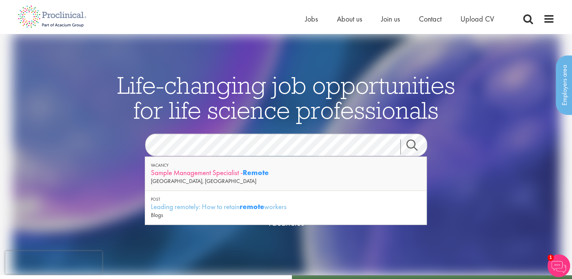
click at [223, 173] on div "Sample Management Specialist - Remote" at bounding box center [286, 172] width 270 height 9
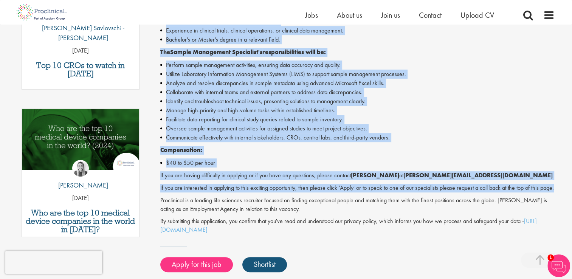
scroll to position [340, 0]
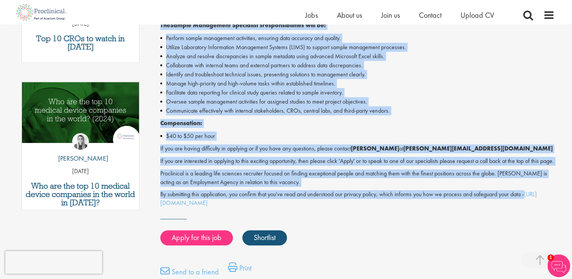
drag, startPoint x: 173, startPoint y: 77, endPoint x: 552, endPoint y: 206, distance: 400.6
click at [552, 206] on div "Sample Management Specialist - [DEMOGRAPHIC_DATA] - Remote Work from anywhere a…" at bounding box center [357, 44] width 394 height 328
click at [251, 151] on p "If you are having difficulty in applying or if you have any questions, please c…" at bounding box center [357, 148] width 394 height 9
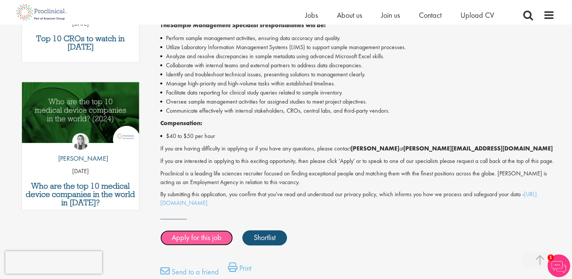
click at [200, 245] on link "Apply for this job" at bounding box center [196, 237] width 73 height 15
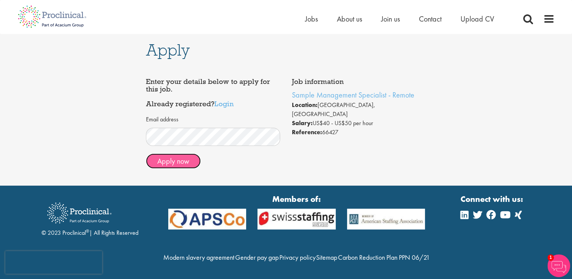
click at [186, 158] on button "Apply now" at bounding box center [173, 161] width 55 height 15
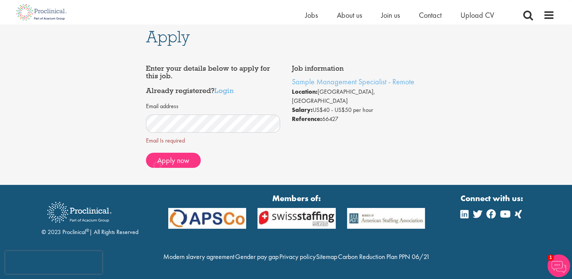
scroll to position [20, 0]
click at [172, 155] on span "Apply now" at bounding box center [173, 160] width 32 height 10
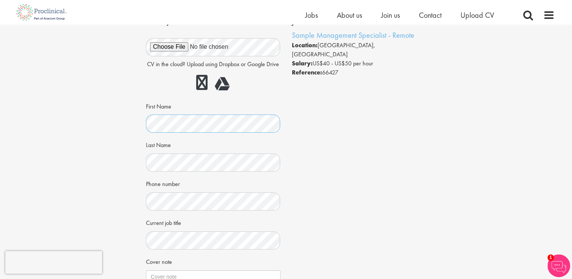
scroll to position [151, 0]
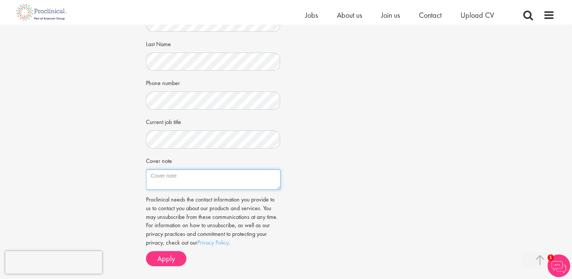
click at [193, 174] on textarea "Cover note" at bounding box center [213, 179] width 135 height 20
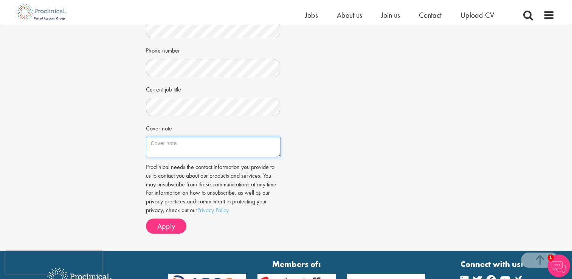
scroll to position [227, 0]
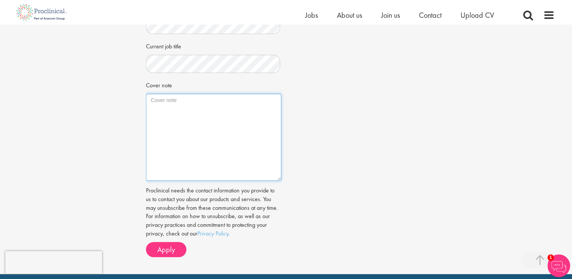
drag, startPoint x: 278, startPoint y: 113, endPoint x: 279, endPoint y: 180, distance: 66.9
click at [279, 180] on textarea "Cover note" at bounding box center [213, 137] width 135 height 87
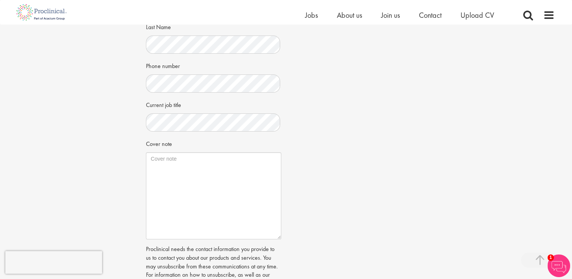
scroll to position [113, 0]
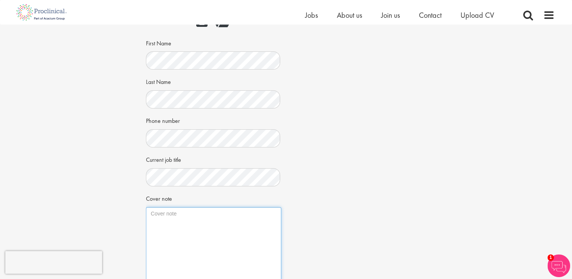
click at [216, 221] on textarea "Cover note" at bounding box center [213, 250] width 135 height 87
click at [206, 219] on textarea "Cover note" at bounding box center [213, 250] width 135 height 87
click at [203, 222] on textarea "Cover note" at bounding box center [213, 250] width 135 height 87
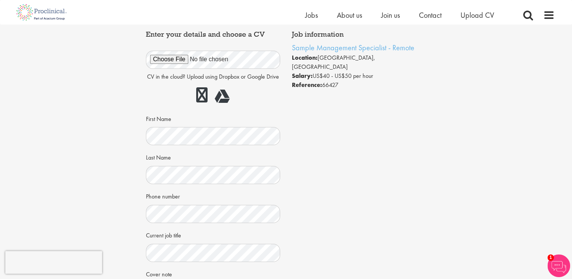
scroll to position [151, 0]
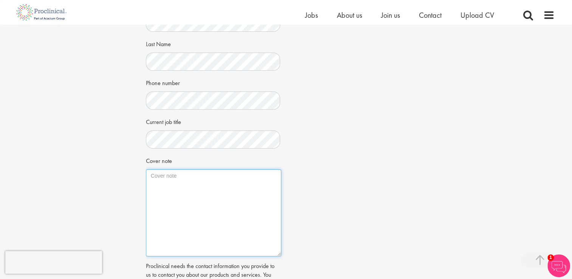
click at [198, 179] on textarea "Cover note" at bounding box center [213, 212] width 135 height 87
click at [276, 176] on textarea "This is all exactly what I currently do at LabConnect." at bounding box center [213, 212] width 135 height 87
drag, startPoint x: 172, startPoint y: 175, endPoint x: 144, endPoint y: 175, distance: 28.0
click at [144, 175] on div "Apply Job information Sample Management Specialist - Remote Location: Basking R…" at bounding box center [286, 111] width 292 height 476
click at [160, 183] on textarea "Everything listed in the job posting exactly what I currently do at LabConnect." at bounding box center [213, 212] width 135 height 87
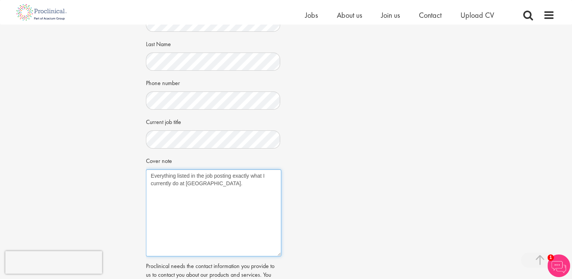
click at [160, 183] on textarea "Everything listed in the job posting exactly what I currently do at LabConnect." at bounding box center [213, 212] width 135 height 87
click at [195, 183] on textarea "Everything listed in the job posting exactly what I have been doing at LabConne…" at bounding box center [213, 212] width 135 height 87
click at [266, 174] on textarea "Everything listed in the job posting exactly what I have been doing at LabConne…" at bounding box center [213, 212] width 135 height 87
click at [276, 183] on textarea "Everything listed in the job posting exactly what is almost exactly what have b…" at bounding box center [213, 212] width 135 height 87
drag, startPoint x: 200, startPoint y: 185, endPoint x: 153, endPoint y: 162, distance: 52.1
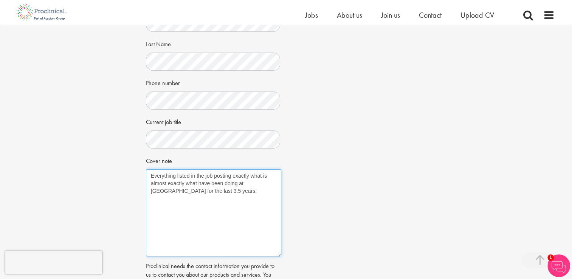
click at [144, 165] on div "Apply Job information Sample Management Specialist - Remote Location: Basking R…" at bounding box center [286, 111] width 292 height 476
paste textarea "Hi Shannon, I was excited to see the Sample Management Specialist role at ProCl…"
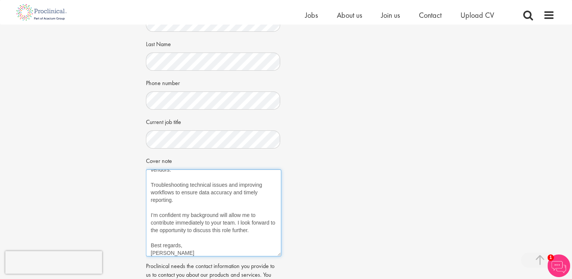
click at [222, 197] on textarea "Hi Shannon, I was excited to see the Sample Management Specialist role at ProCl…" at bounding box center [213, 212] width 135 height 87
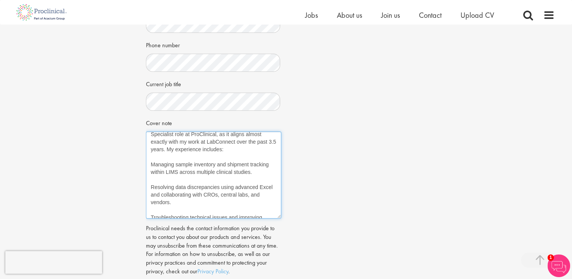
scroll to position [38, 0]
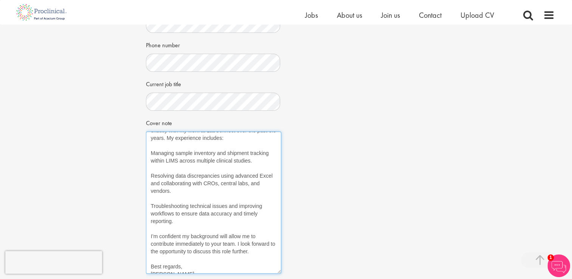
drag, startPoint x: 280, startPoint y: 216, endPoint x: 280, endPoint y: 272, distance: 55.2
click at [280, 272] on textarea "Hi Shannon, I was excited to see the Sample Management Specialist role at ProCl…" at bounding box center [213, 203] width 135 height 142
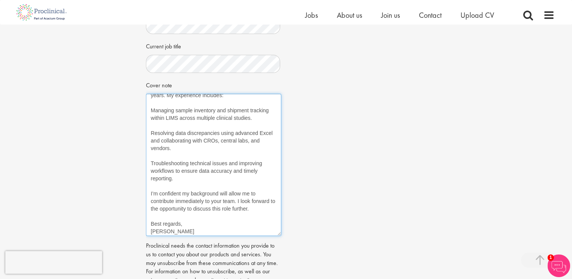
scroll to position [44, 0]
click at [175, 228] on textarea "Hi Shannon, I was excited to see the Sample Management Specialist role at ProCl…" at bounding box center [213, 165] width 135 height 142
drag, startPoint x: 180, startPoint y: 222, endPoint x: 153, endPoint y: 223, distance: 27.6
click at [153, 223] on textarea "Hi Shannon, I was excited to see the Sample Management Specialist role at ProCl…" at bounding box center [213, 165] width 135 height 142
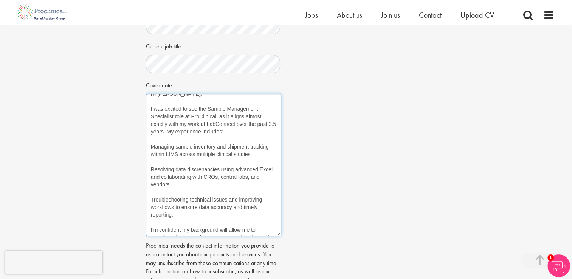
scroll to position [0, 0]
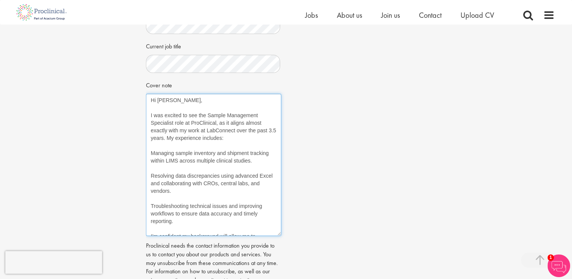
click at [152, 153] on textarea "Hi Shannon, I was excited to see the Sample Management Specialist role at ProCl…" at bounding box center [213, 165] width 135 height 142
click at [150, 175] on textarea "Hi Shannon, I was excited to see the Sample Management Specialist role at ProCl…" at bounding box center [213, 165] width 135 height 142
click at [150, 207] on textarea "Hi Shannon, I was excited to see the Sample Management Specialist role at ProCl…" at bounding box center [213, 165] width 135 height 142
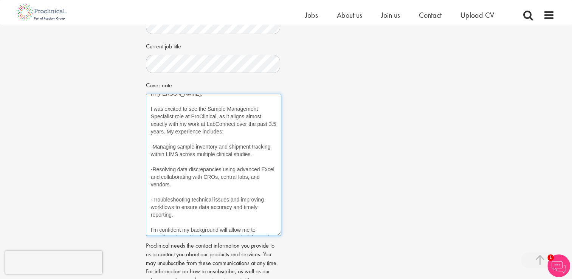
scroll to position [44, 0]
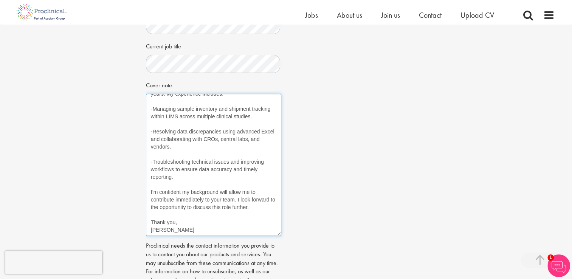
drag, startPoint x: 234, startPoint y: 200, endPoint x: 211, endPoint y: 203, distance: 22.8
click at [211, 203] on textarea "Hi Shannon, I was excited to see the Sample Management Specialist role at ProCl…" at bounding box center [213, 165] width 135 height 142
click at [214, 201] on textarea "Hi Shannon, I was excited to see the Sample Management Specialist role at ProCl…" at bounding box center [213, 165] width 135 height 142
click at [237, 184] on textarea "Hi Shannon, I was excited to see the Sample Management Specialist role at ProCl…" at bounding box center [213, 165] width 135 height 142
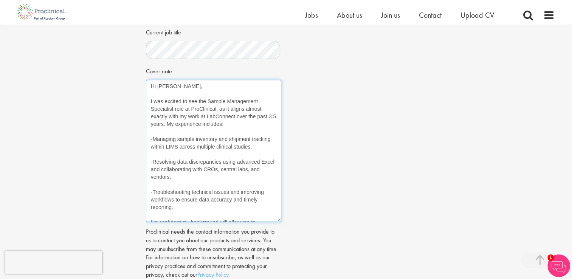
scroll to position [312, 0]
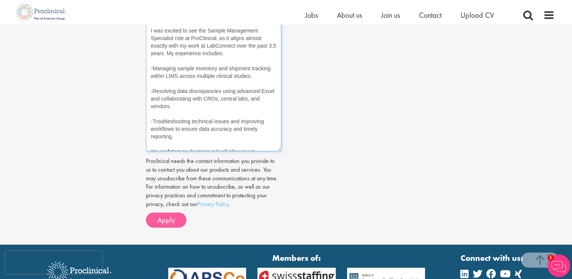
type textarea "Hi Shannon, I was excited to see the Sample Management Specialist role at ProCl…"
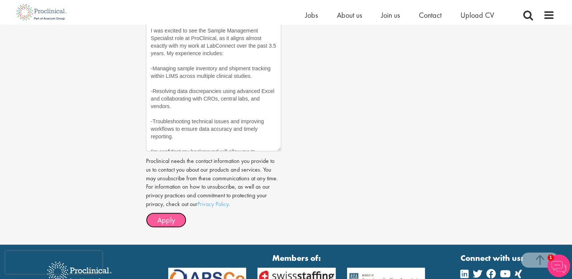
click at [161, 215] on span "Apply" at bounding box center [166, 220] width 18 height 10
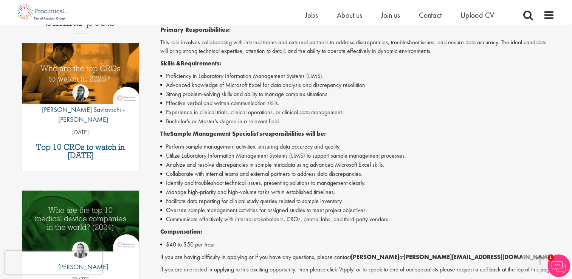
scroll to position [303, 0]
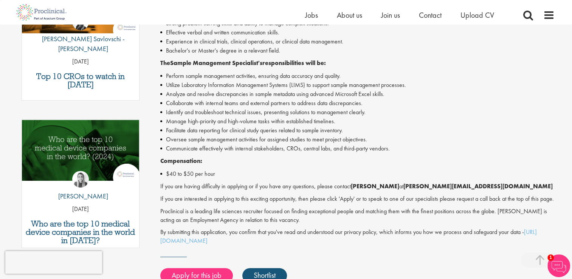
click at [234, 188] on p "If you are having difficulty in applying or if you have any questions, please c…" at bounding box center [357, 186] width 394 height 9
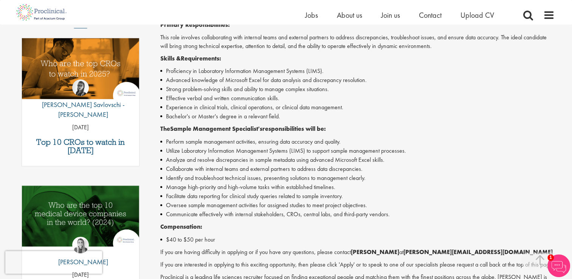
scroll to position [189, 0]
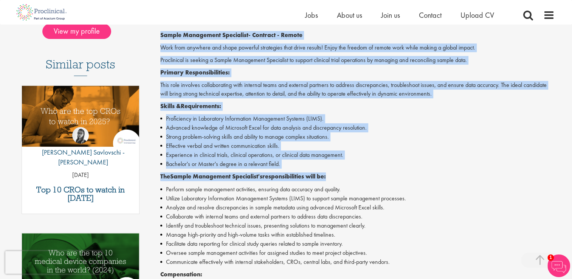
drag, startPoint x: 160, startPoint y: 36, endPoint x: 402, endPoint y: 170, distance: 276.7
click at [402, 170] on div "Sample Management Specialist - [DEMOGRAPHIC_DATA] - Remote Work from anywhere a…" at bounding box center [357, 195] width 394 height 328
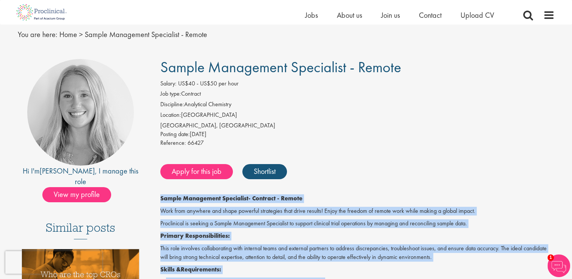
scroll to position [0, 0]
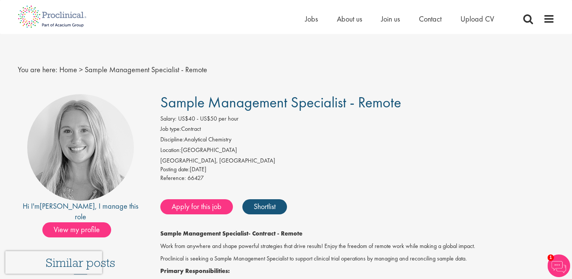
click at [193, 127] on li "Job type: Contract" at bounding box center [357, 130] width 394 height 11
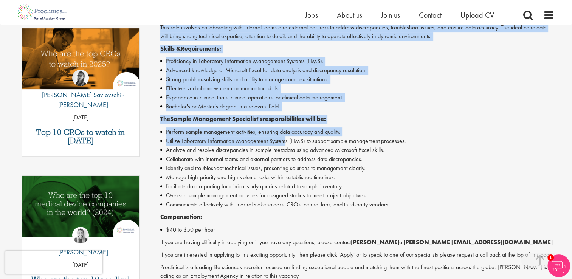
scroll to position [265, 0]
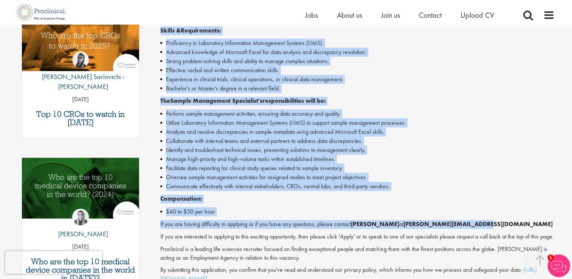
drag, startPoint x: 184, startPoint y: 57, endPoint x: 507, endPoint y: 220, distance: 362.1
click at [507, 220] on div "Sample Management Specialist - Remote Salary: US$40 - US$50 per hour Job type: …" at bounding box center [354, 103] width 411 height 567
copy div "This role involves collaborating with internal teams and external partners to a…"
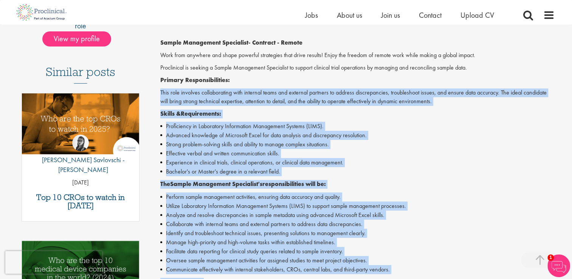
scroll to position [113, 0]
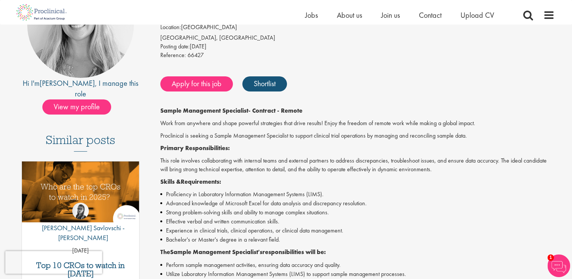
click at [383, 142] on div "Sample Management Specialist - Contract - Remote Work from anywhere and shape p…" at bounding box center [357, 271] width 394 height 328
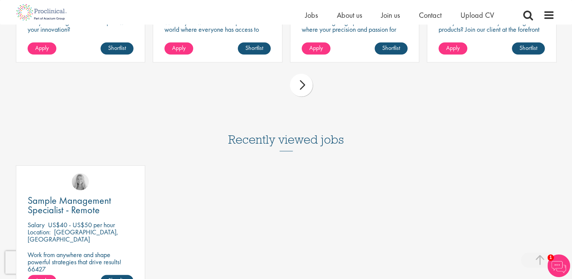
scroll to position [870, 0]
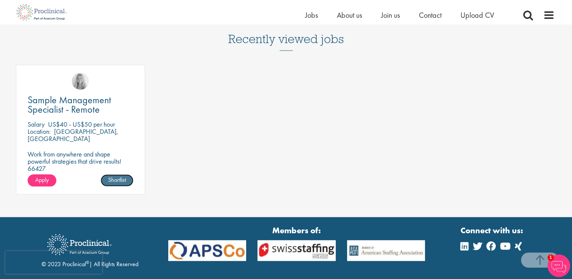
click at [115, 186] on link "Shortlist" at bounding box center [117, 180] width 33 height 12
click at [120, 186] on link "Shortlisted" at bounding box center [114, 180] width 39 height 12
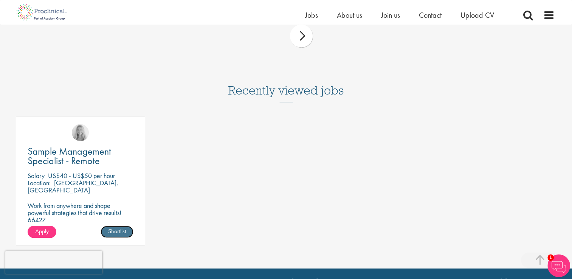
scroll to position [718, 0]
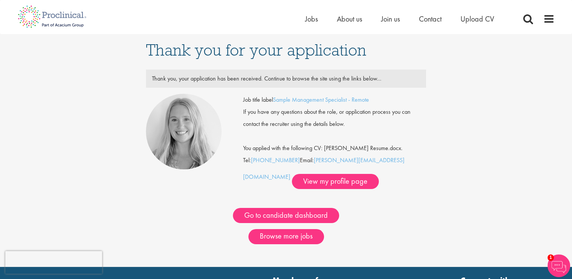
drag, startPoint x: 306, startPoint y: 179, endPoint x: 399, endPoint y: 201, distance: 94.8
click at [399, 201] on div "Go to candidate dashboard" at bounding box center [286, 206] width 292 height 34
click at [362, 163] on link "[PERSON_NAME][EMAIL_ADDRESS][DOMAIN_NAME]" at bounding box center [323, 168] width 161 height 25
drag, startPoint x: 357, startPoint y: 160, endPoint x: 386, endPoint y: 168, distance: 30.4
click at [391, 177] on div "Job title label Sample Management Specialist - Remote If you have any questions…" at bounding box center [334, 141] width 183 height 95
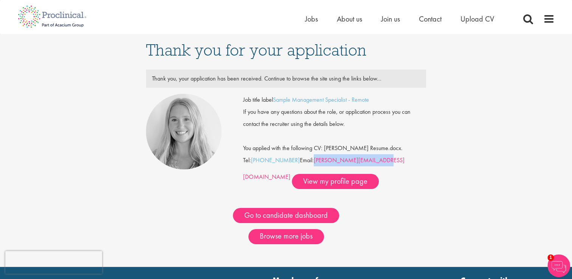
drag, startPoint x: 380, startPoint y: 164, endPoint x: 315, endPoint y: 164, distance: 65.8
click at [315, 164] on div "Job title label Sample Management Specialist - Remote If you have any questions…" at bounding box center [334, 141] width 183 height 95
copy link "[PERSON_NAME][EMAIL_ADDRESS][DOMAIN_NAME]"
click at [415, 145] on div "You applied with the following CV: Jeffrey Runkel Resume.docx." at bounding box center [334, 142] width 194 height 24
click at [388, 102] on div "Job title label Sample Management Specialist - Remote" at bounding box center [334, 100] width 194 height 12
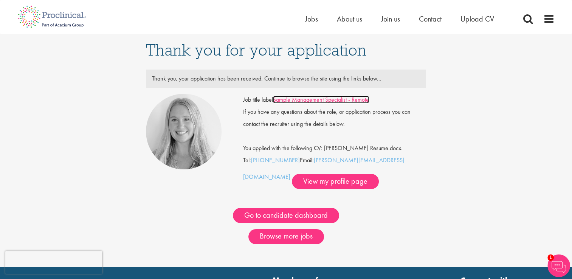
click at [358, 103] on link "Sample Management Specialist - Remote" at bounding box center [321, 100] width 96 height 8
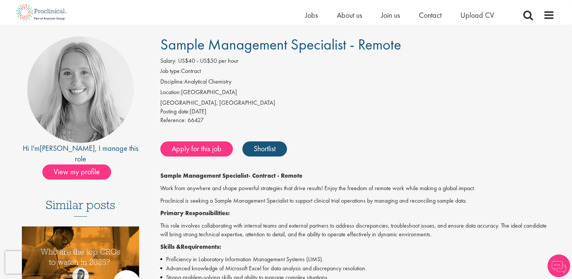
scroll to position [76, 0]
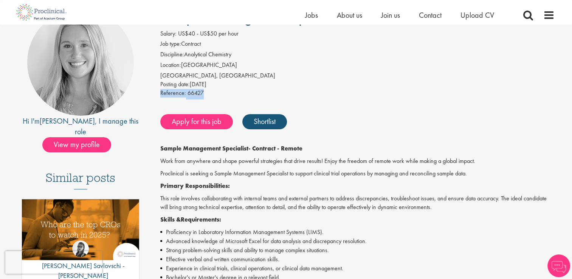
drag, startPoint x: 205, startPoint y: 96, endPoint x: 161, endPoint y: 97, distance: 43.9
click at [161, 97] on div "Reference: 66427" at bounding box center [357, 94] width 394 height 11
copy div "Reference: 66427"
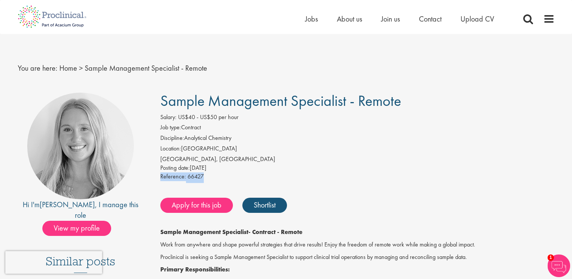
scroll to position [0, 0]
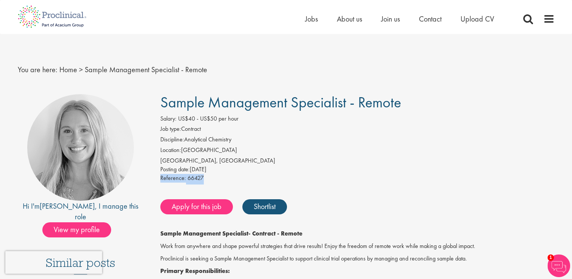
drag, startPoint x: 159, startPoint y: 105, endPoint x: 403, endPoint y: 105, distance: 243.5
copy span "Sample Management Specialist - Remote"
drag, startPoint x: 205, startPoint y: 178, endPoint x: 161, endPoint y: 180, distance: 44.6
click at [161, 180] on div "Reference: 66427" at bounding box center [357, 179] width 394 height 11
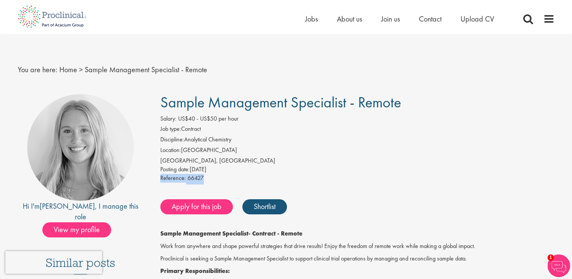
copy div "Reference: 66427"
